Goal: Task Accomplishment & Management: Use online tool/utility

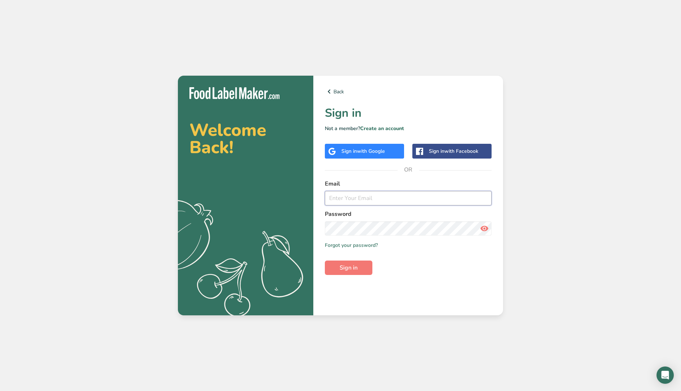
type input "[EMAIL_ADDRESS][DOMAIN_NAME]"
click at [352, 260] on form "Email [EMAIL_ADDRESS][DOMAIN_NAME] Password Remember me Forgot your password? S…" at bounding box center [408, 226] width 167 height 95
click at [352, 266] on span "Sign in" at bounding box center [349, 267] width 18 height 9
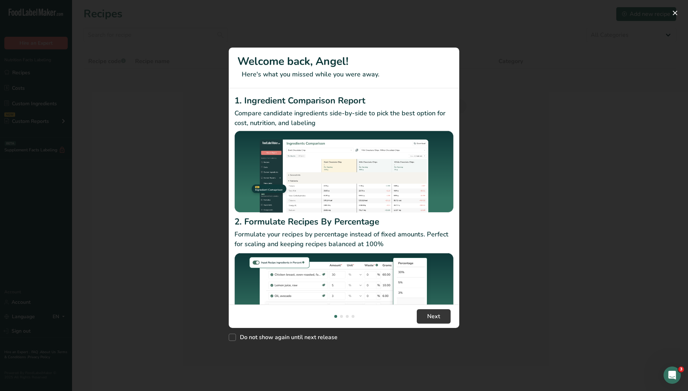
drag, startPoint x: 141, startPoint y: 38, endPoint x: 633, endPoint y: 28, distance: 492.3
click at [141, 38] on div "New Features" at bounding box center [344, 195] width 688 height 391
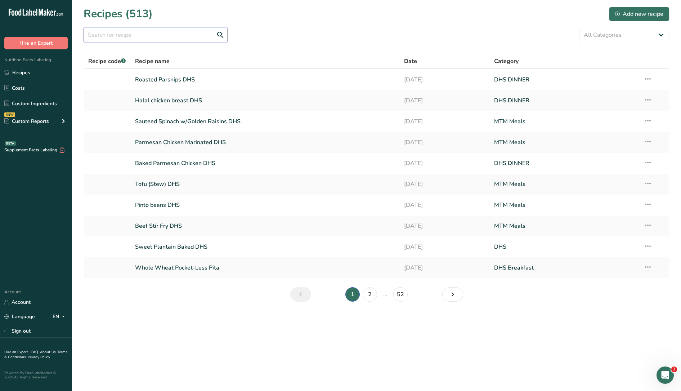
click at [185, 36] on input "text" at bounding box center [156, 35] width 144 height 14
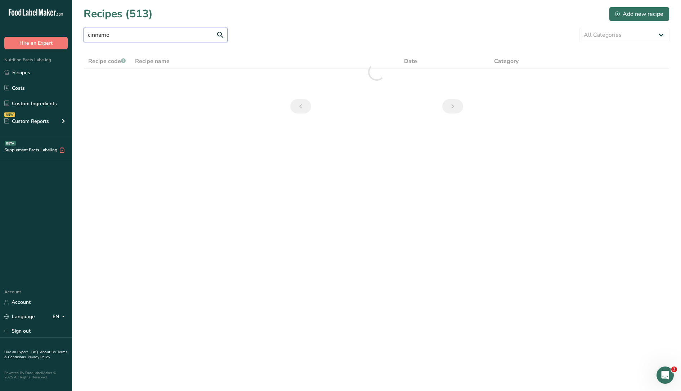
type input "cinnamo"
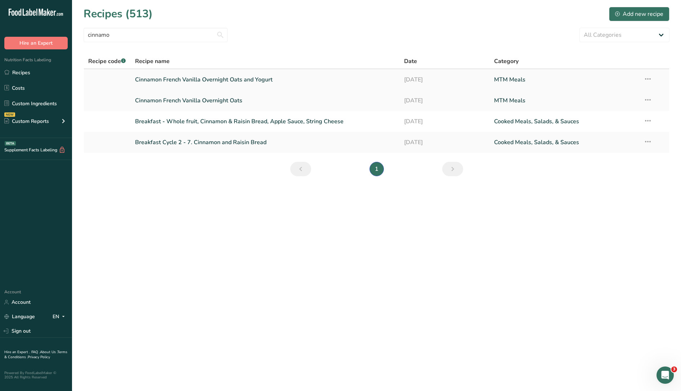
click at [211, 79] on link "Cinnamon French Vanilla Overnight Oats and Yogurt" at bounding box center [265, 79] width 261 height 15
